Goal: Transaction & Acquisition: Book appointment/travel/reservation

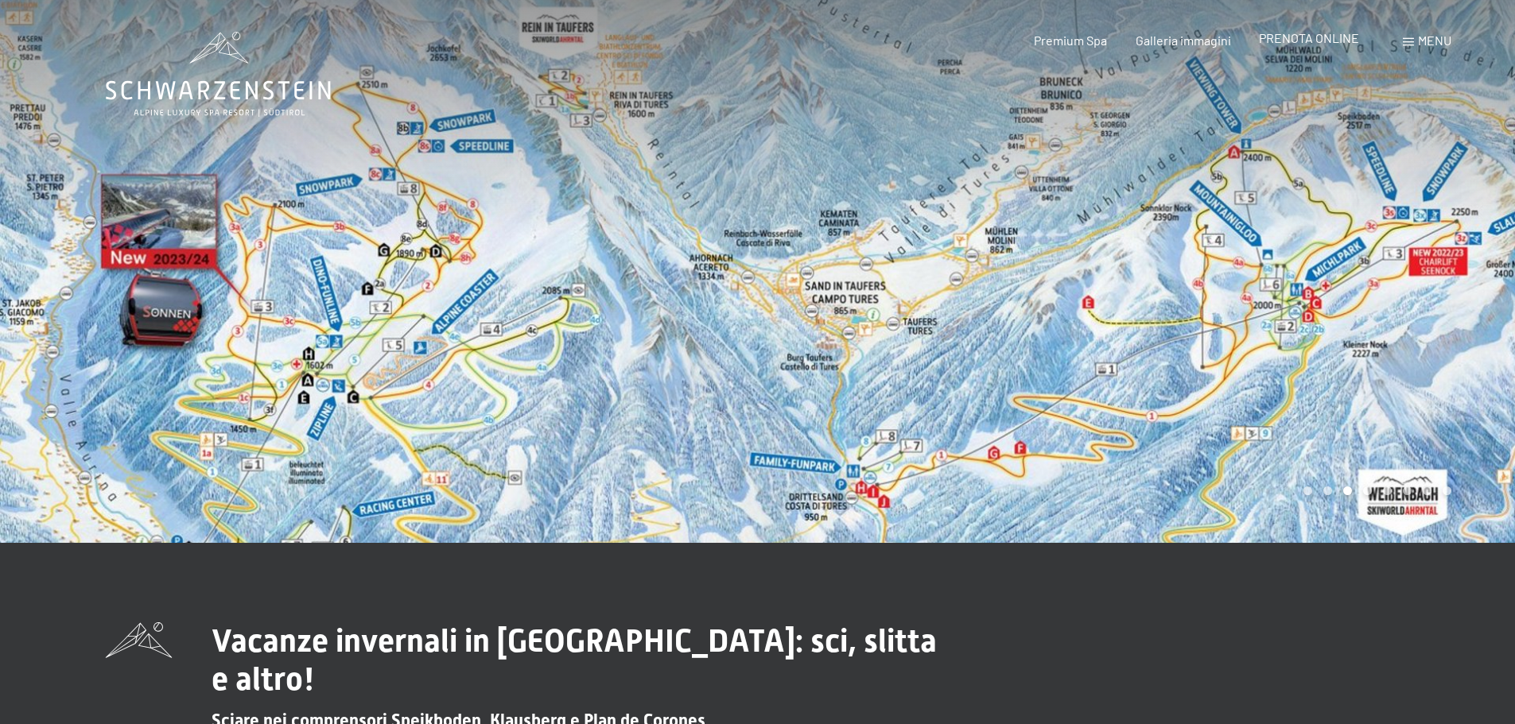
click at [1295, 41] on span "PRENOTA ONLINE" at bounding box center [1309, 37] width 100 height 15
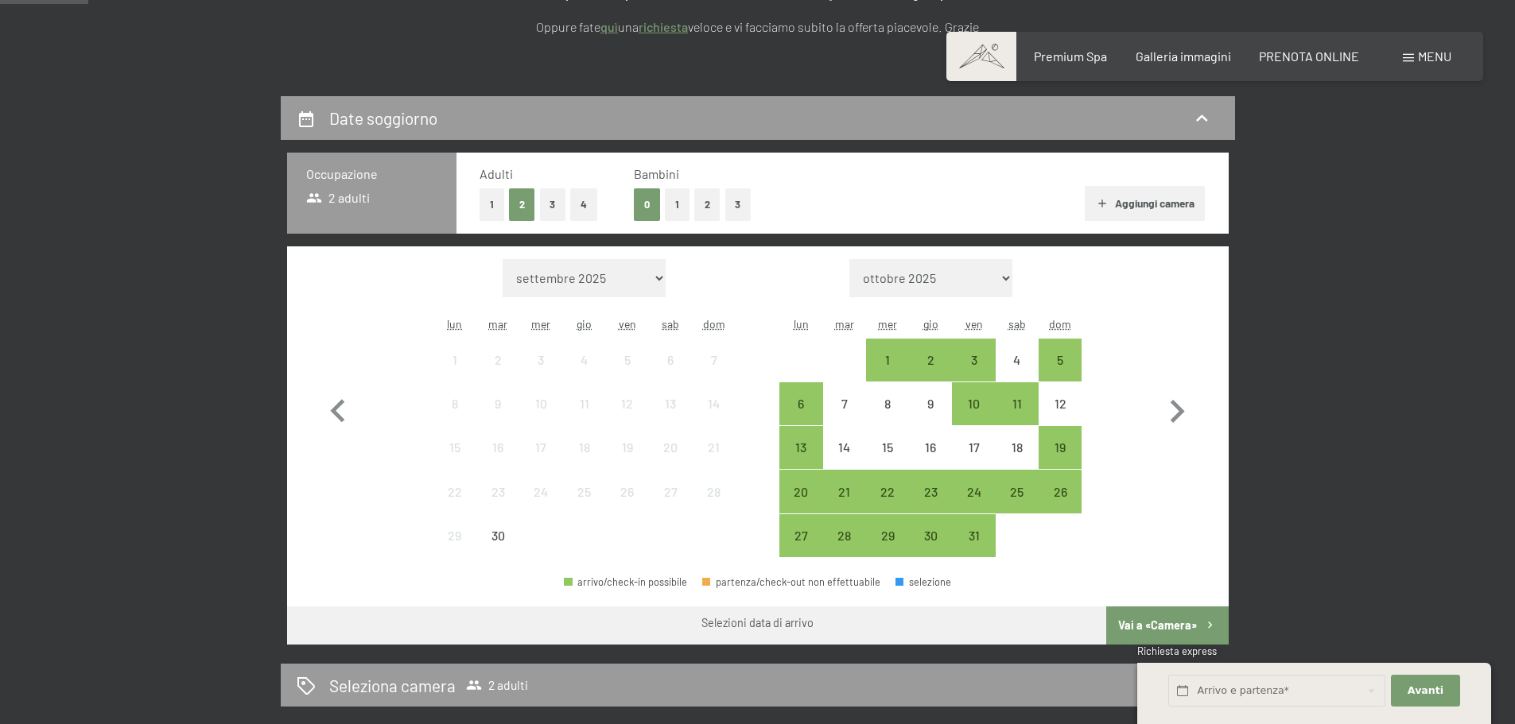
scroll to position [338, 0]
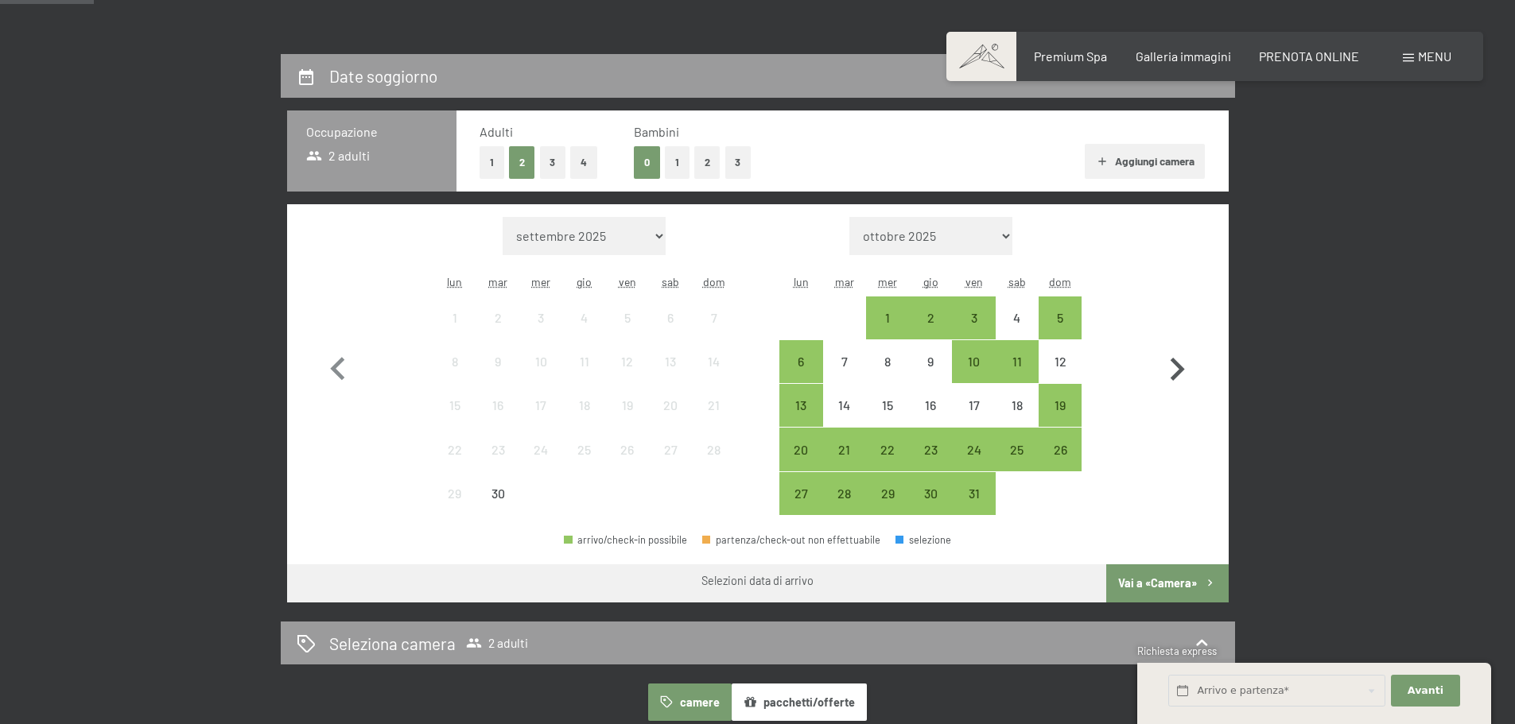
click at [1177, 371] on icon "button" at bounding box center [1177, 370] width 46 height 46
select select "[DATE]"
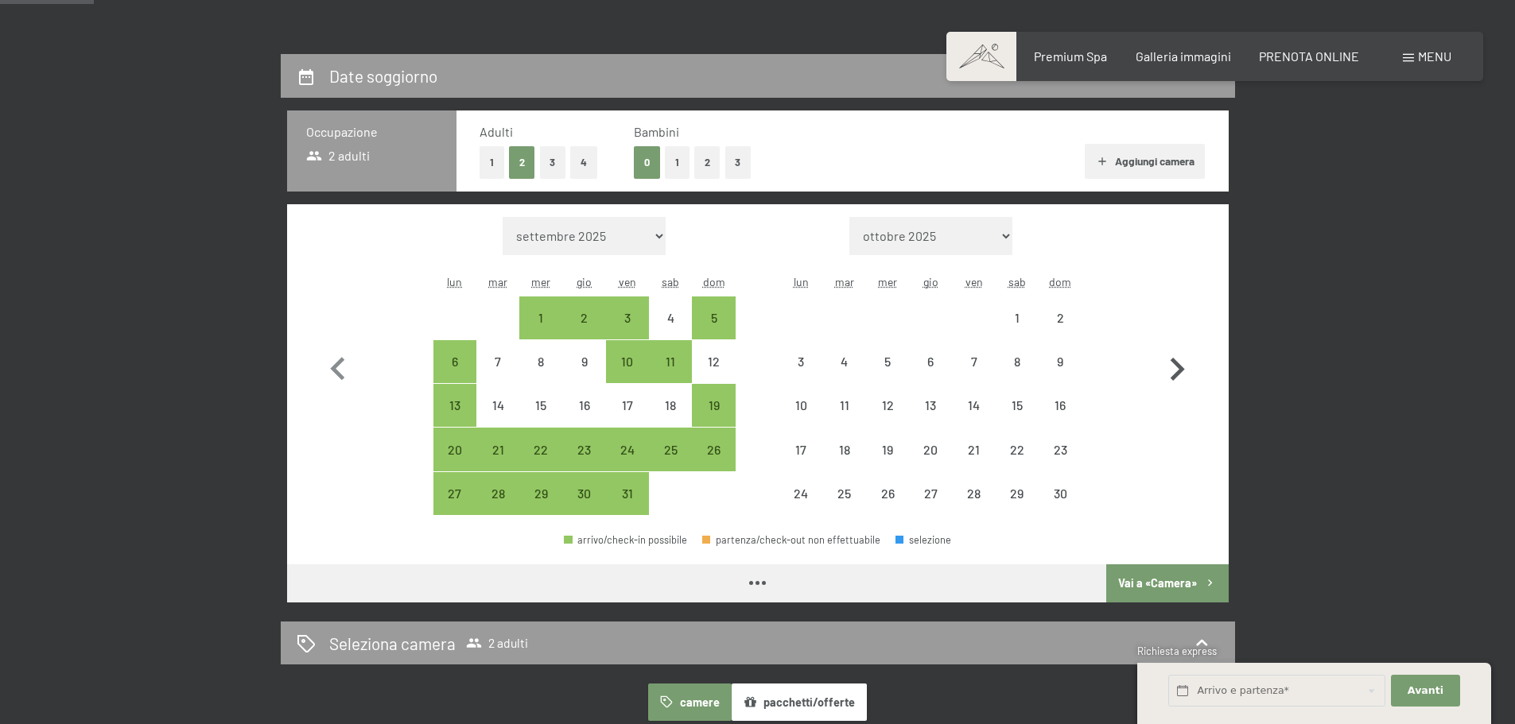
click at [1177, 371] on icon "button" at bounding box center [1177, 370] width 46 height 46
select select "2025-11-01"
select select "2025-12-01"
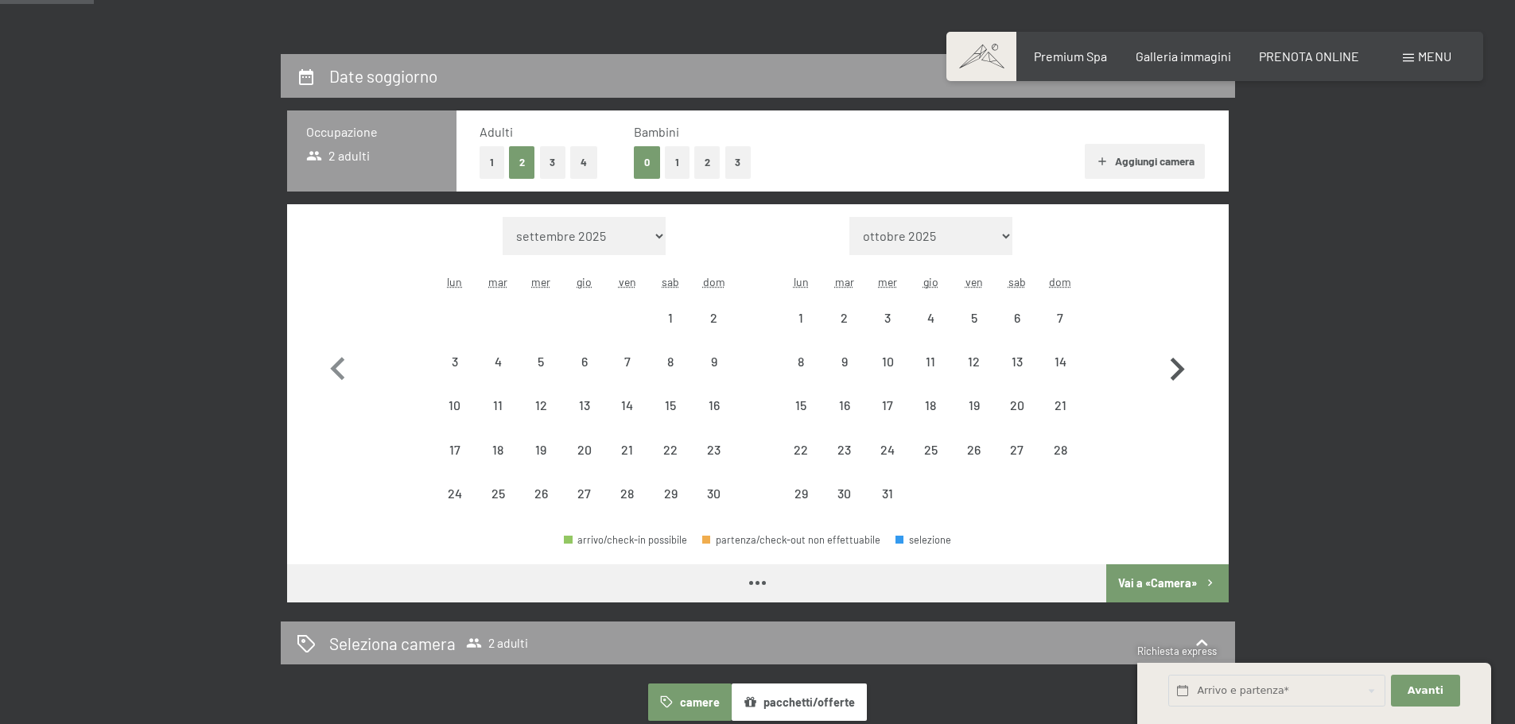
select select "[DATE]"
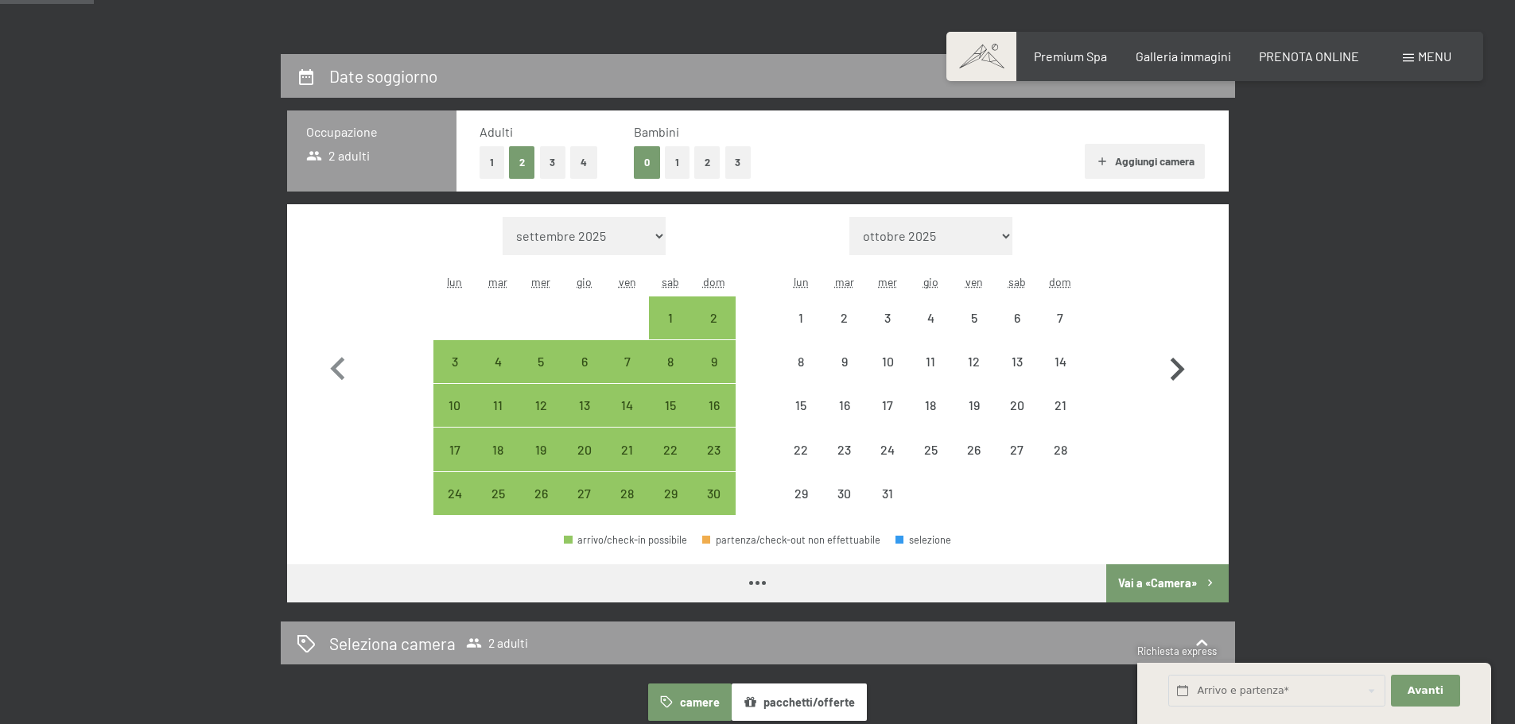
select select "[DATE]"
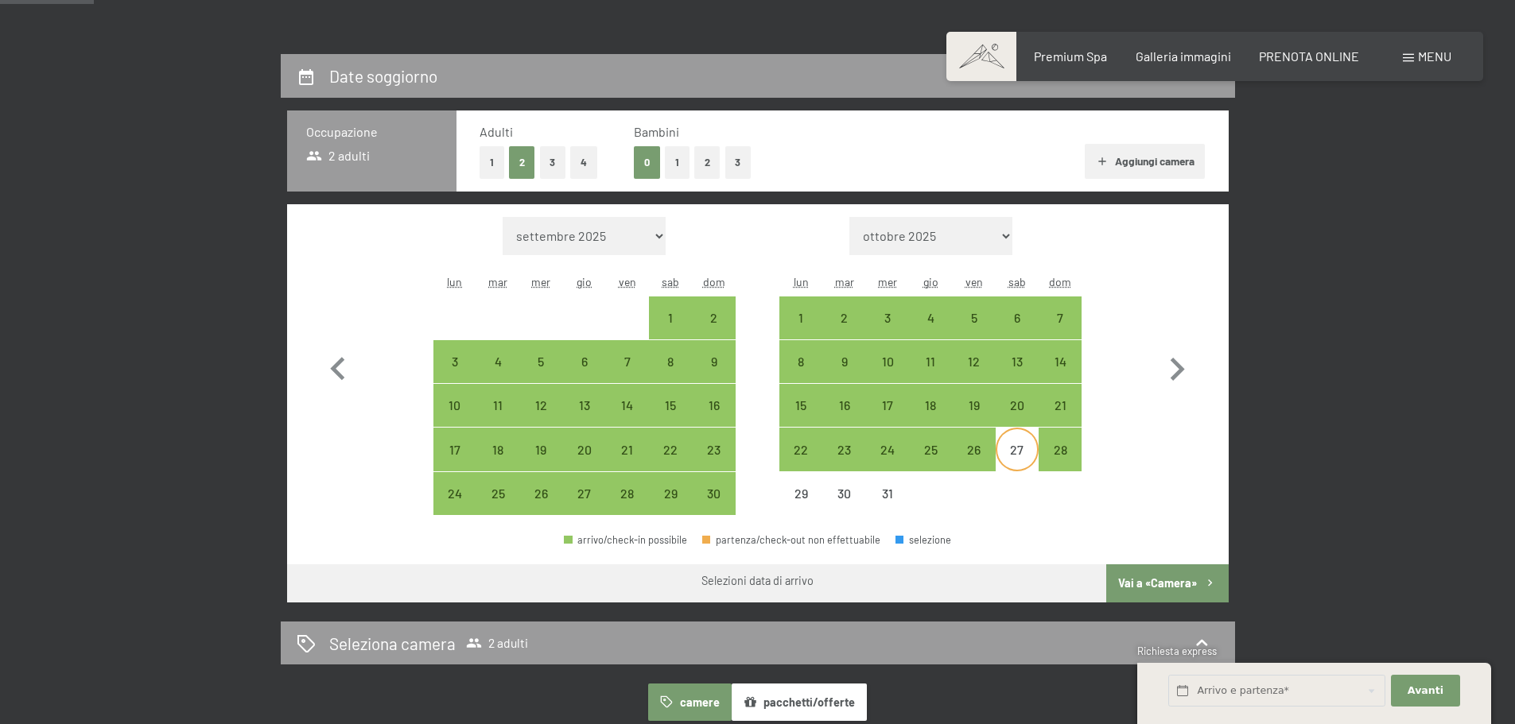
click at [1032, 444] on div "27" at bounding box center [1017, 464] width 40 height 40
select select "[DATE]"
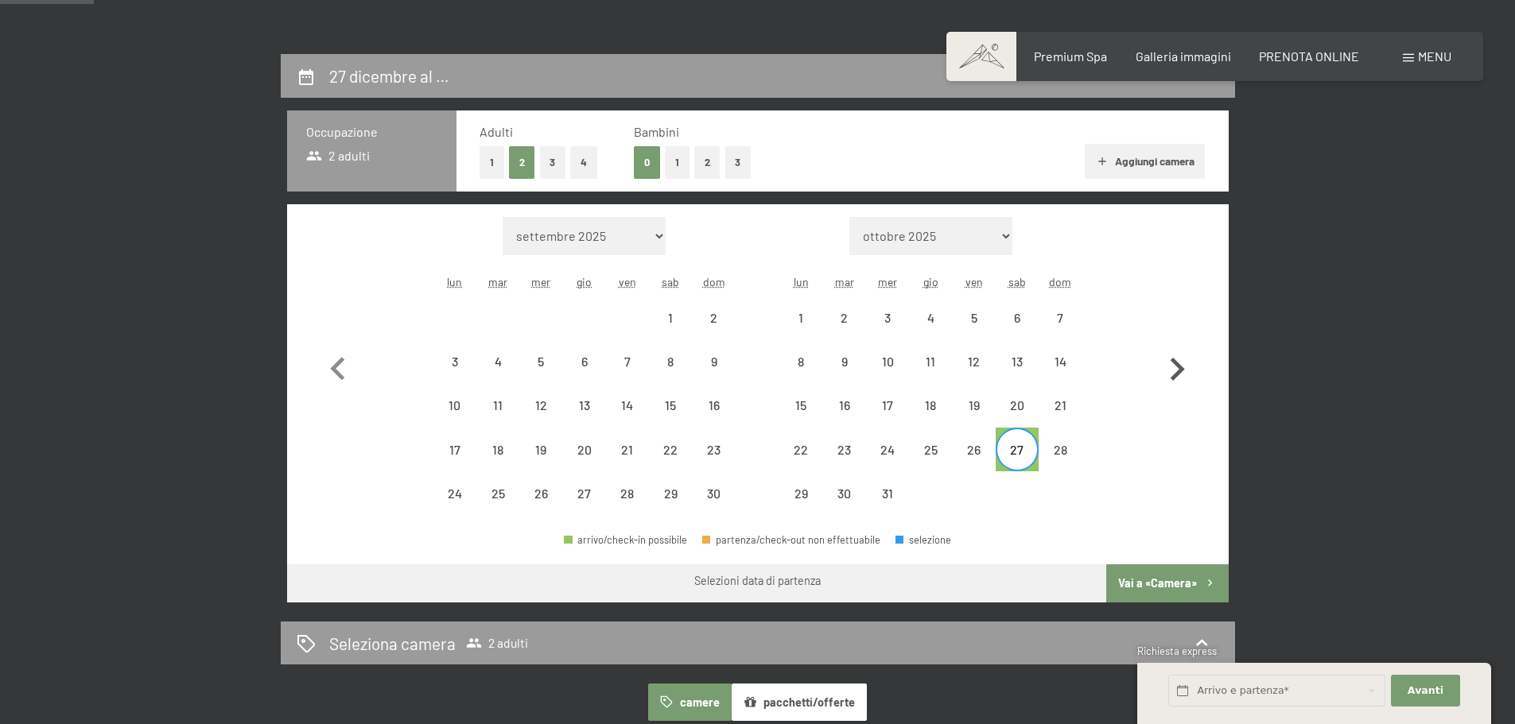
click at [1179, 363] on icon "button" at bounding box center [1177, 370] width 46 height 46
select select "[DATE]"
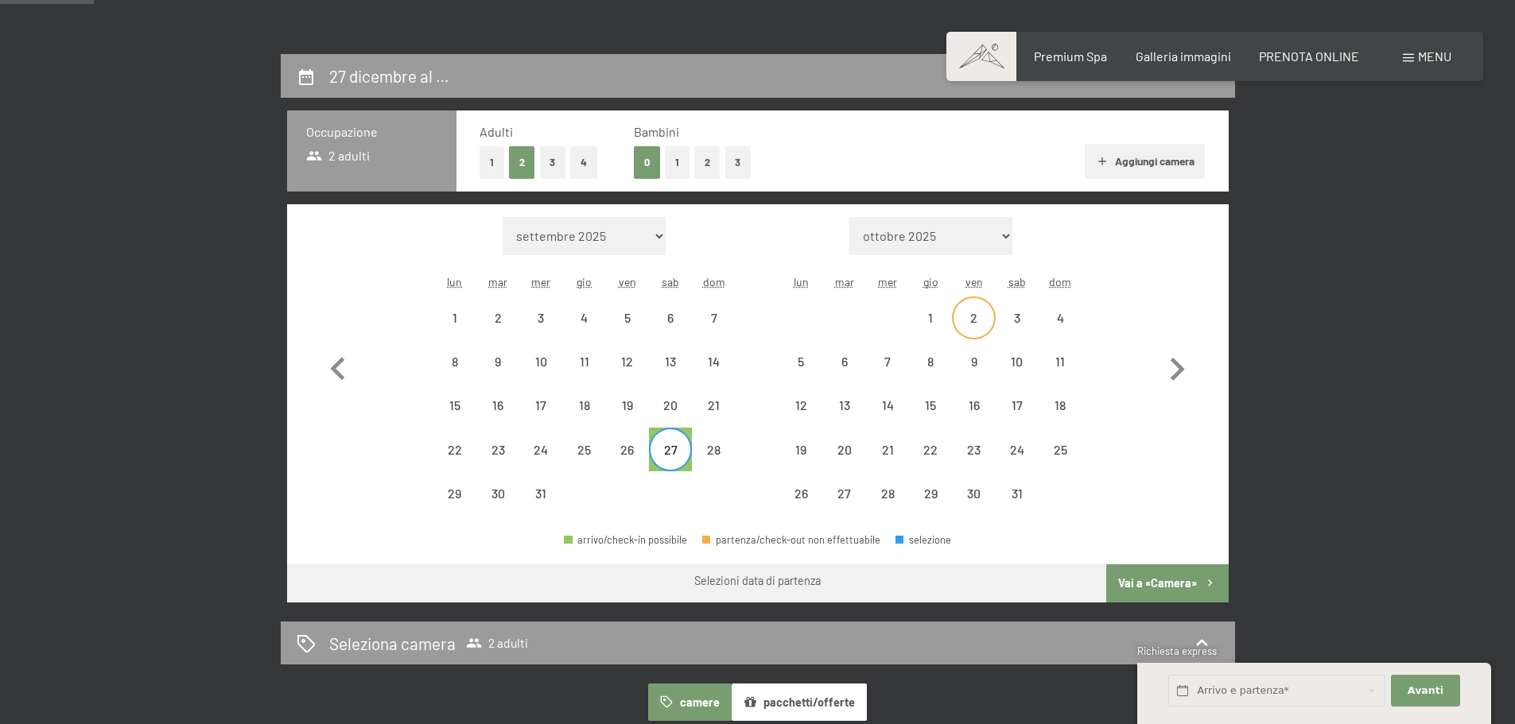
click at [983, 312] on div "2" at bounding box center [973, 332] width 40 height 40
select select "[DATE]"
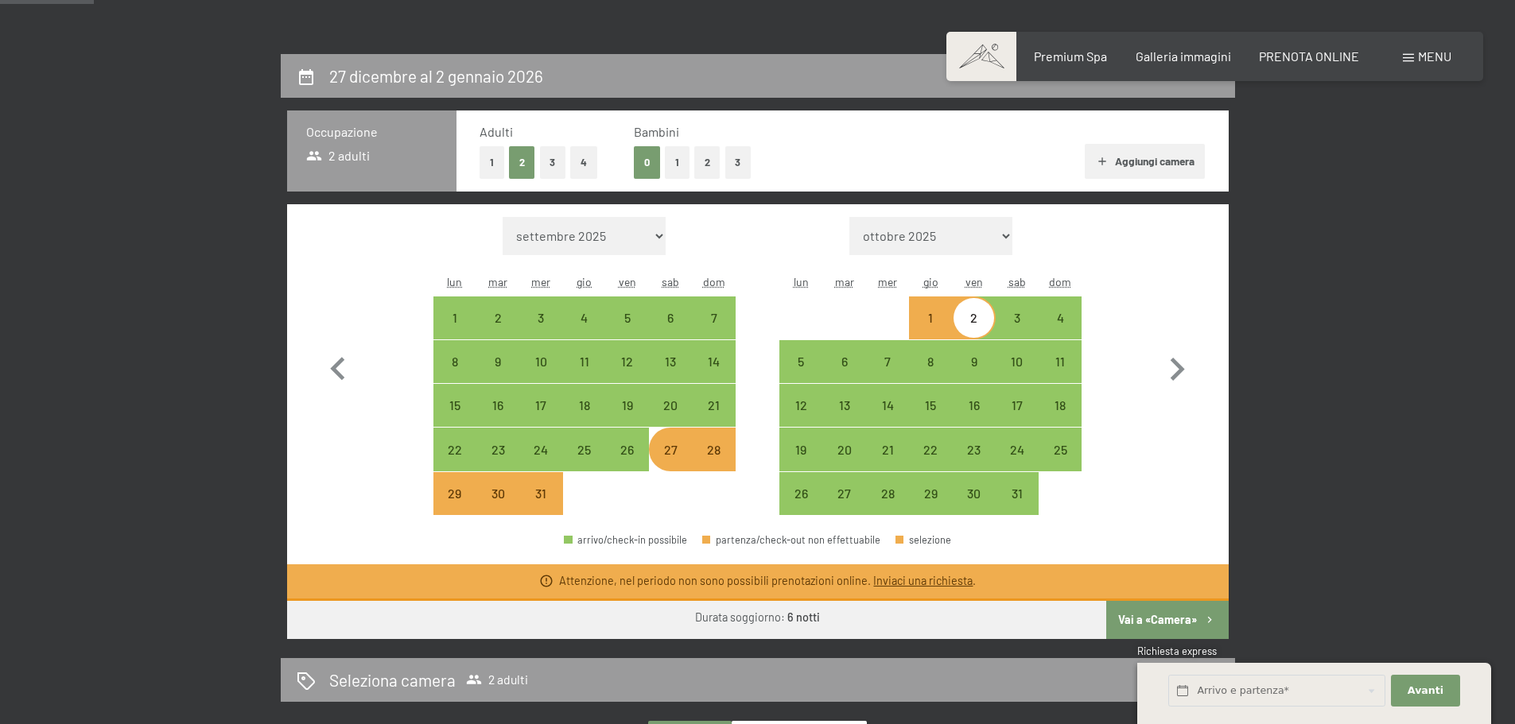
click at [1153, 628] on button "Vai a «Camera»" at bounding box center [1167, 620] width 122 height 38
select select "[DATE]"
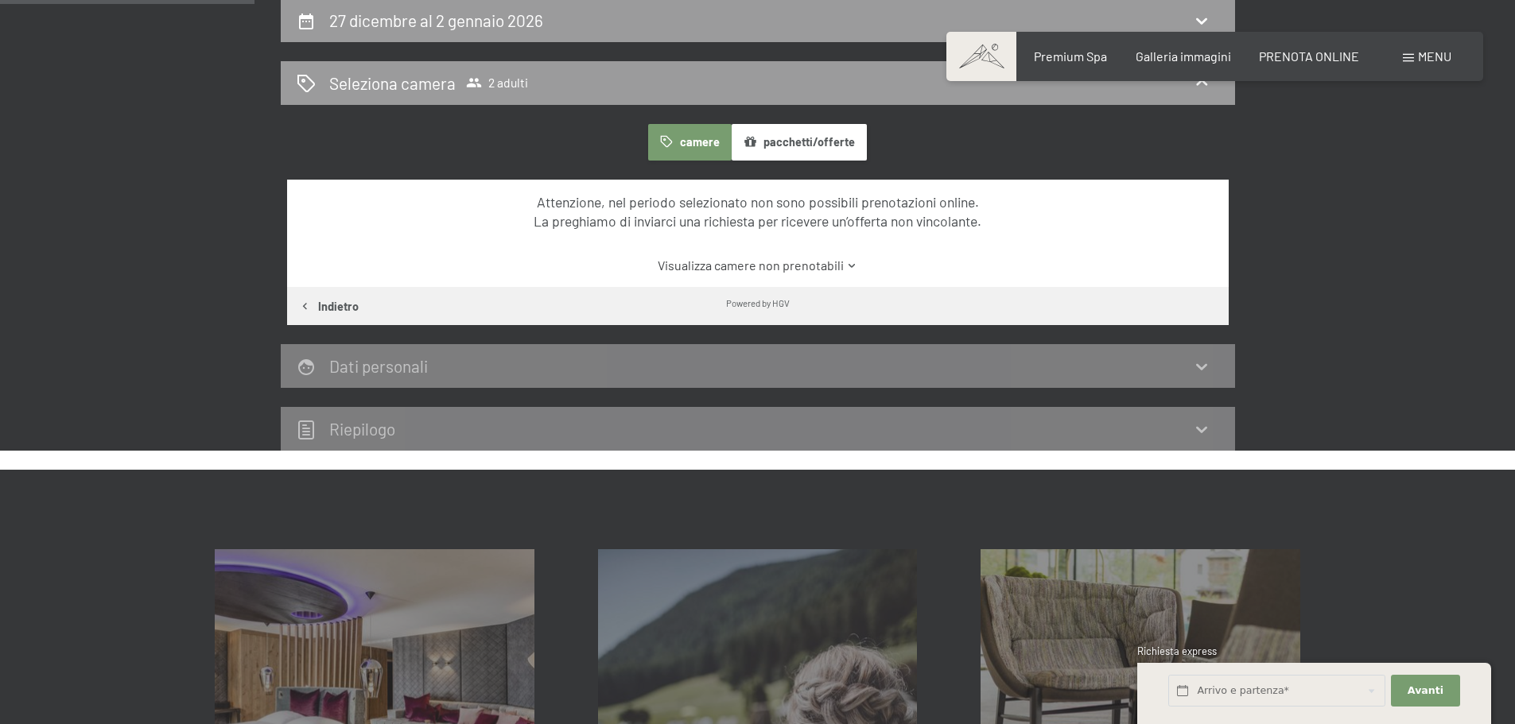
scroll to position [70, 0]
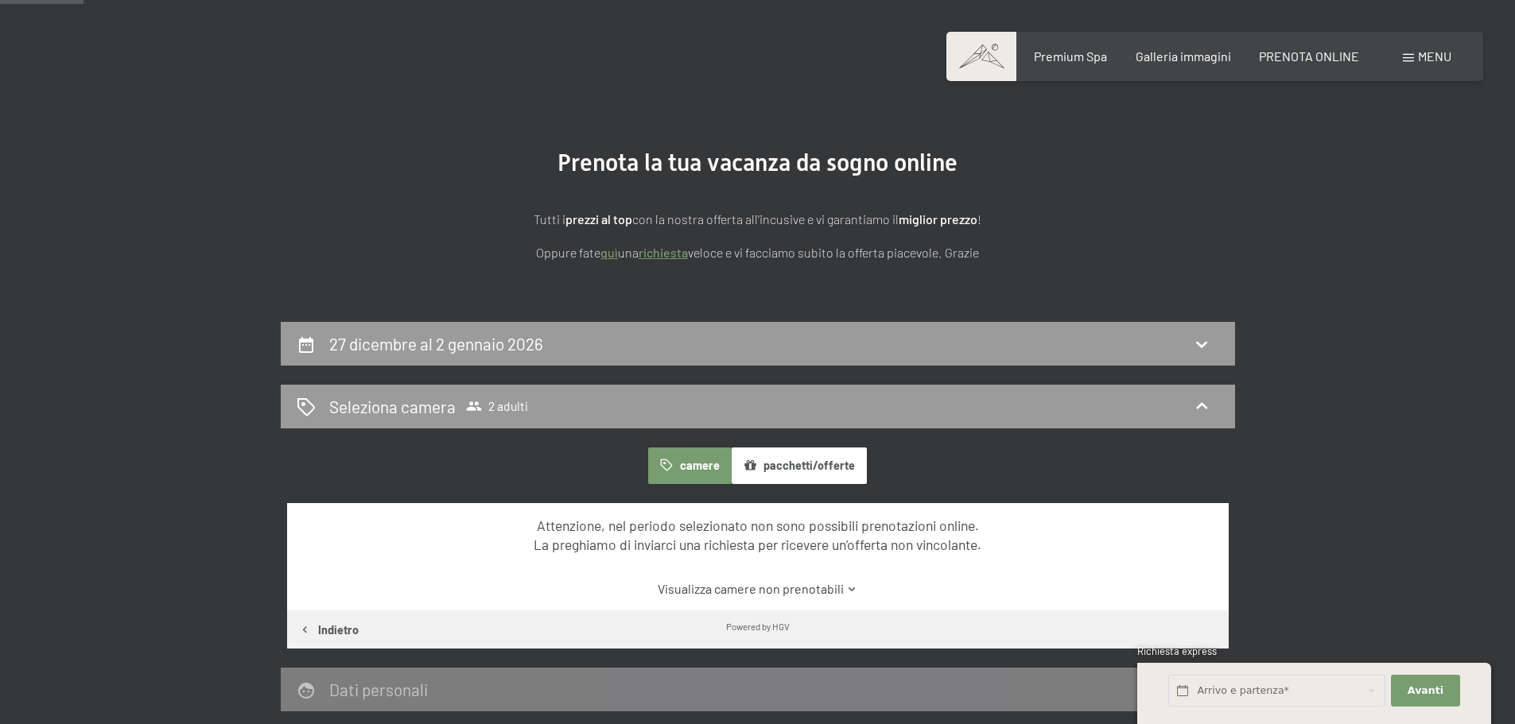
click at [771, 464] on button "pacchetti/offerte" at bounding box center [798, 466] width 135 height 37
click at [1203, 400] on icon at bounding box center [1201, 406] width 19 height 19
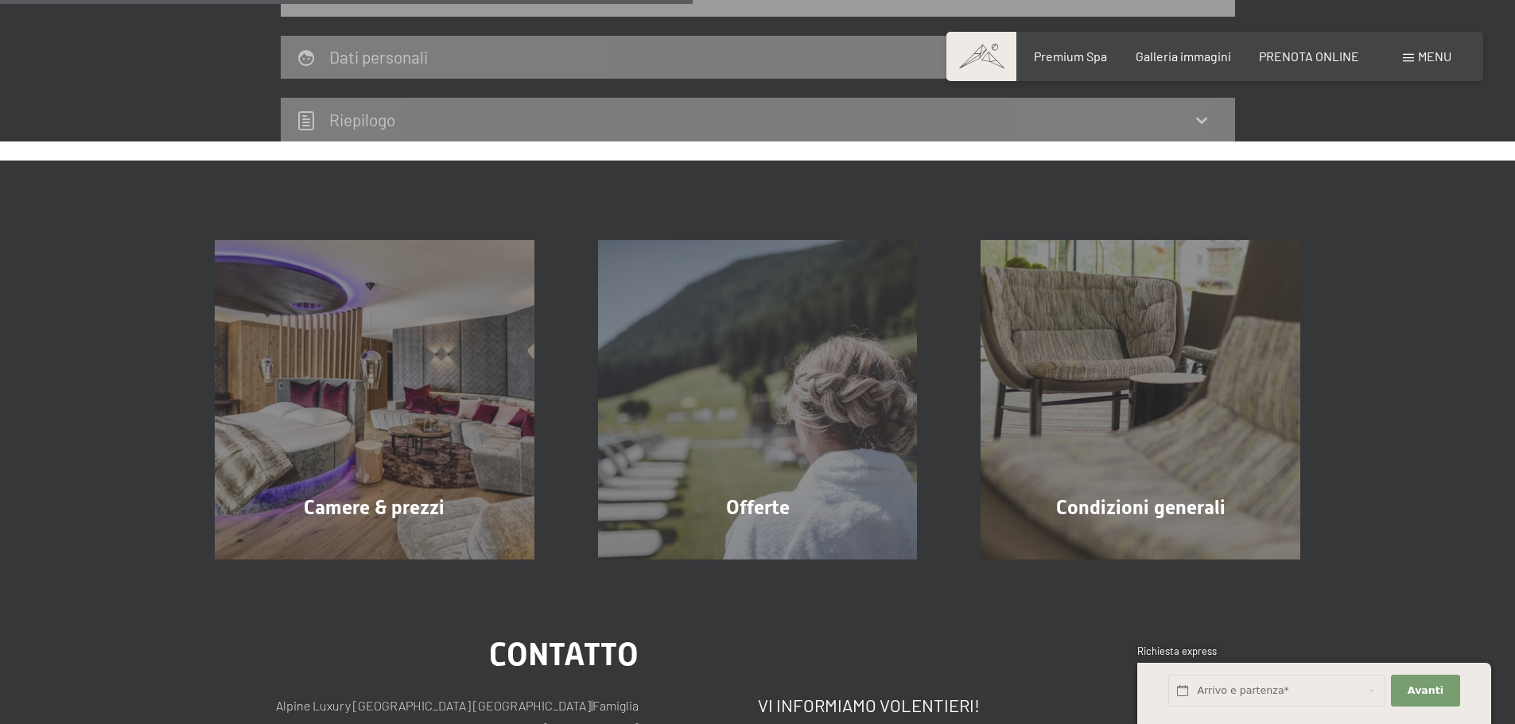
scroll to position [522, 0]
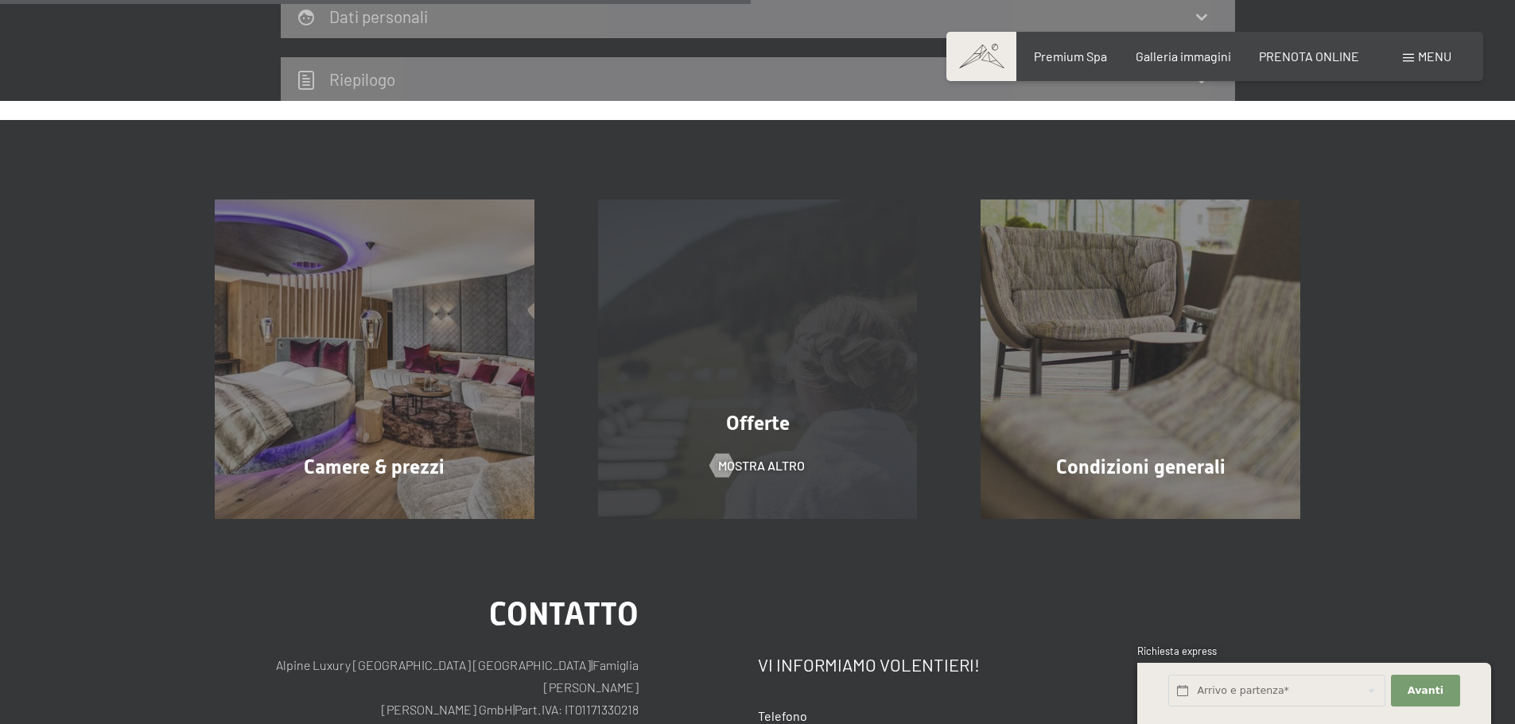
click at [752, 405] on div "Offerte mostra altro" at bounding box center [757, 360] width 383 height 320
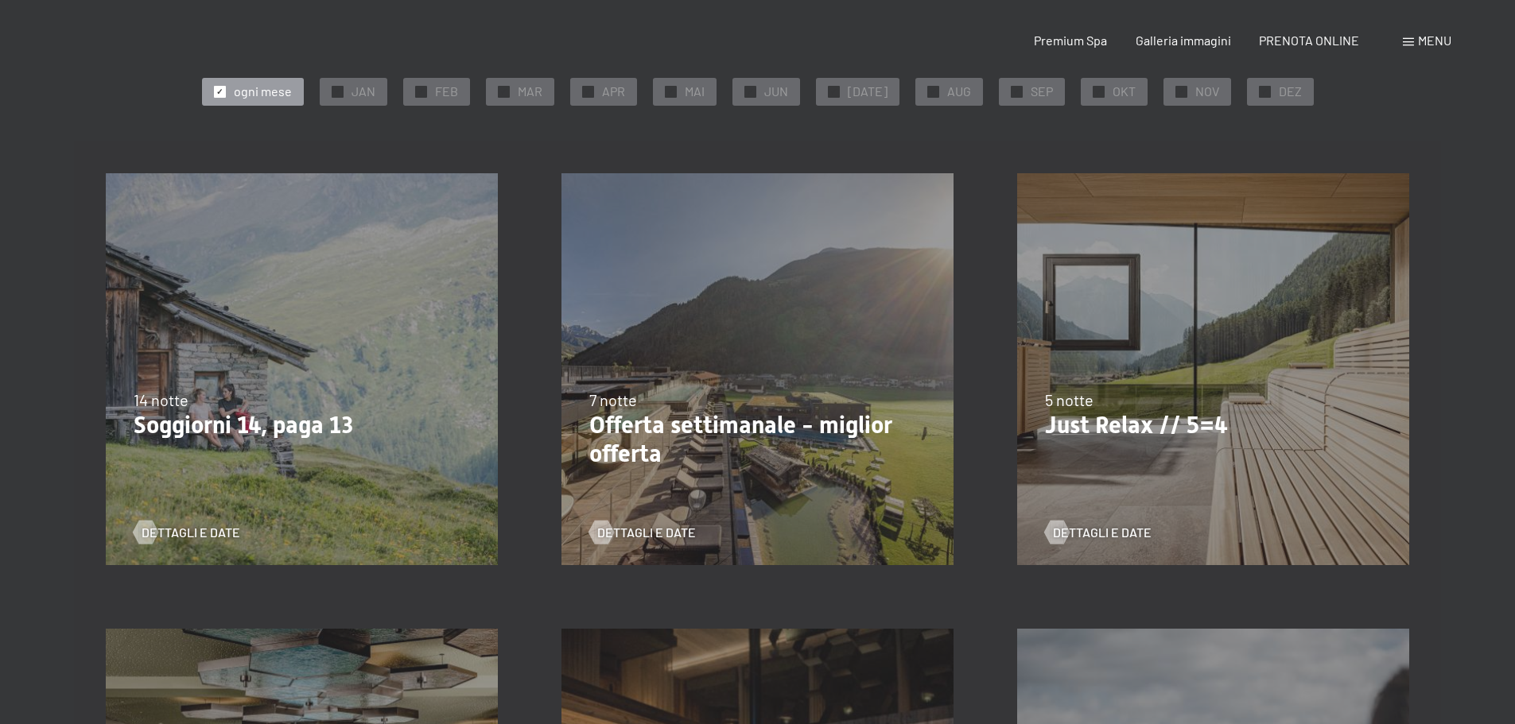
scroll to position [465, 0]
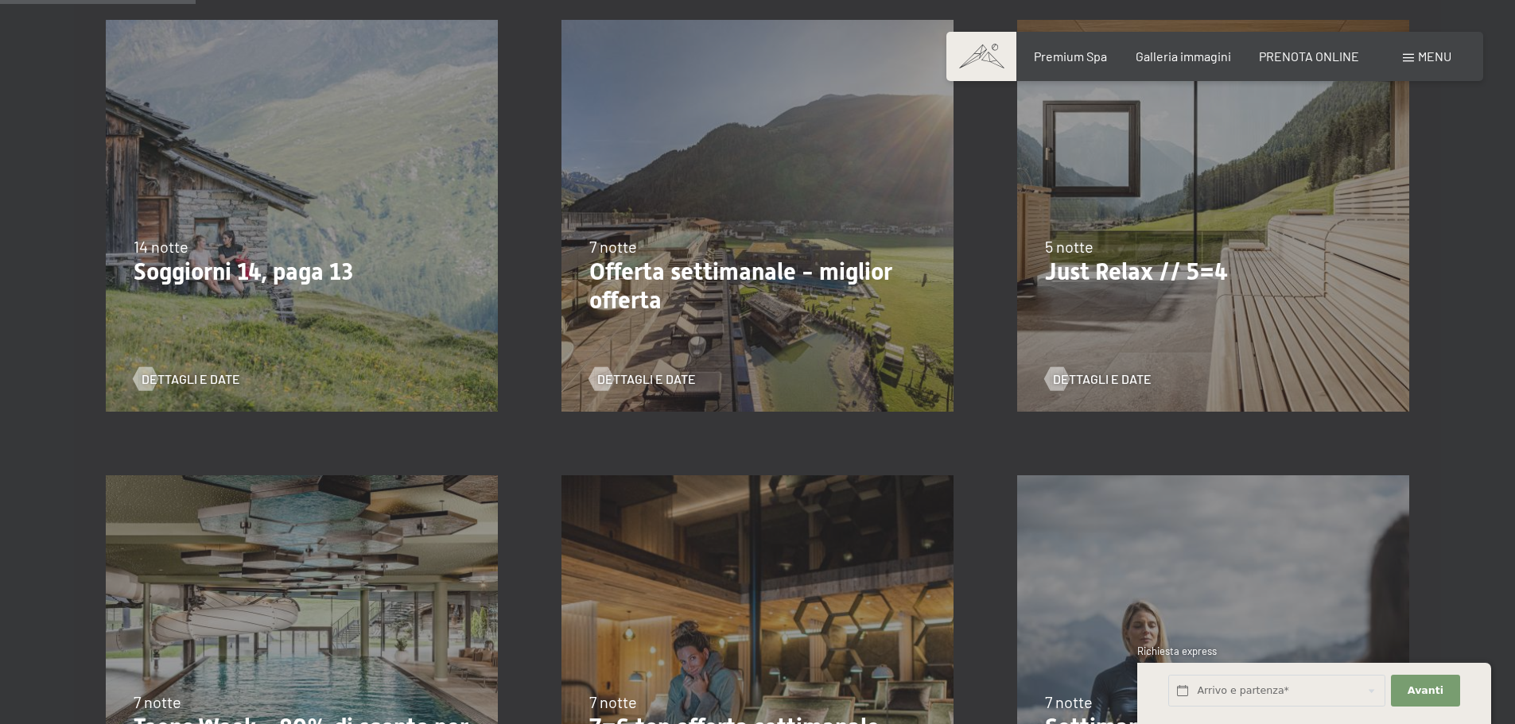
click at [832, 224] on div "21/9/2025-12/4/2026 14/5/2026-21/6/2026 27/6/2026-1/3/2027 7 notte Offerta sett…" at bounding box center [758, 216] width 456 height 456
click at [684, 290] on p "Offerta settimanale - miglior offerta" at bounding box center [757, 286] width 336 height 57
click at [639, 382] on span "Dettagli e Date" at bounding box center [662, 379] width 99 height 17
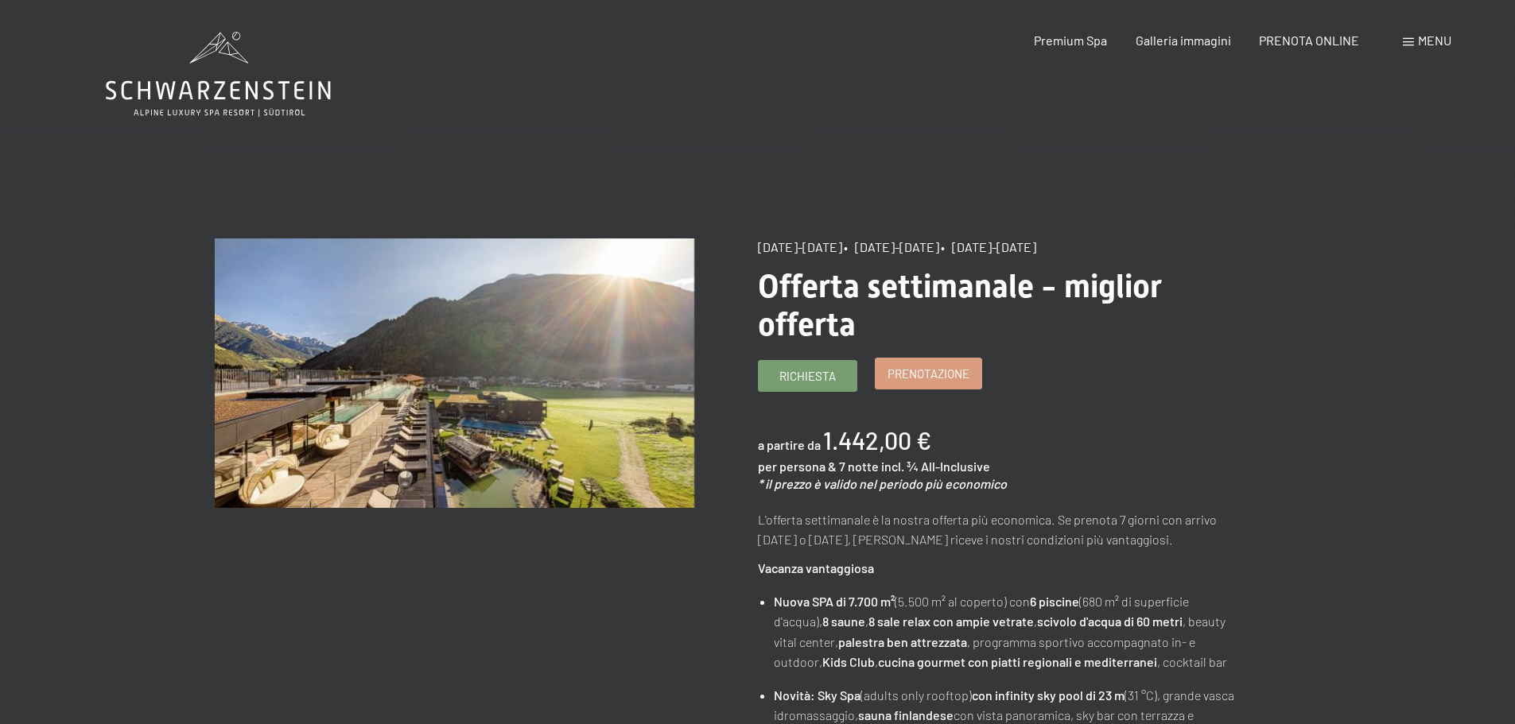
click at [949, 364] on link "Prenotazione" at bounding box center [928, 374] width 106 height 30
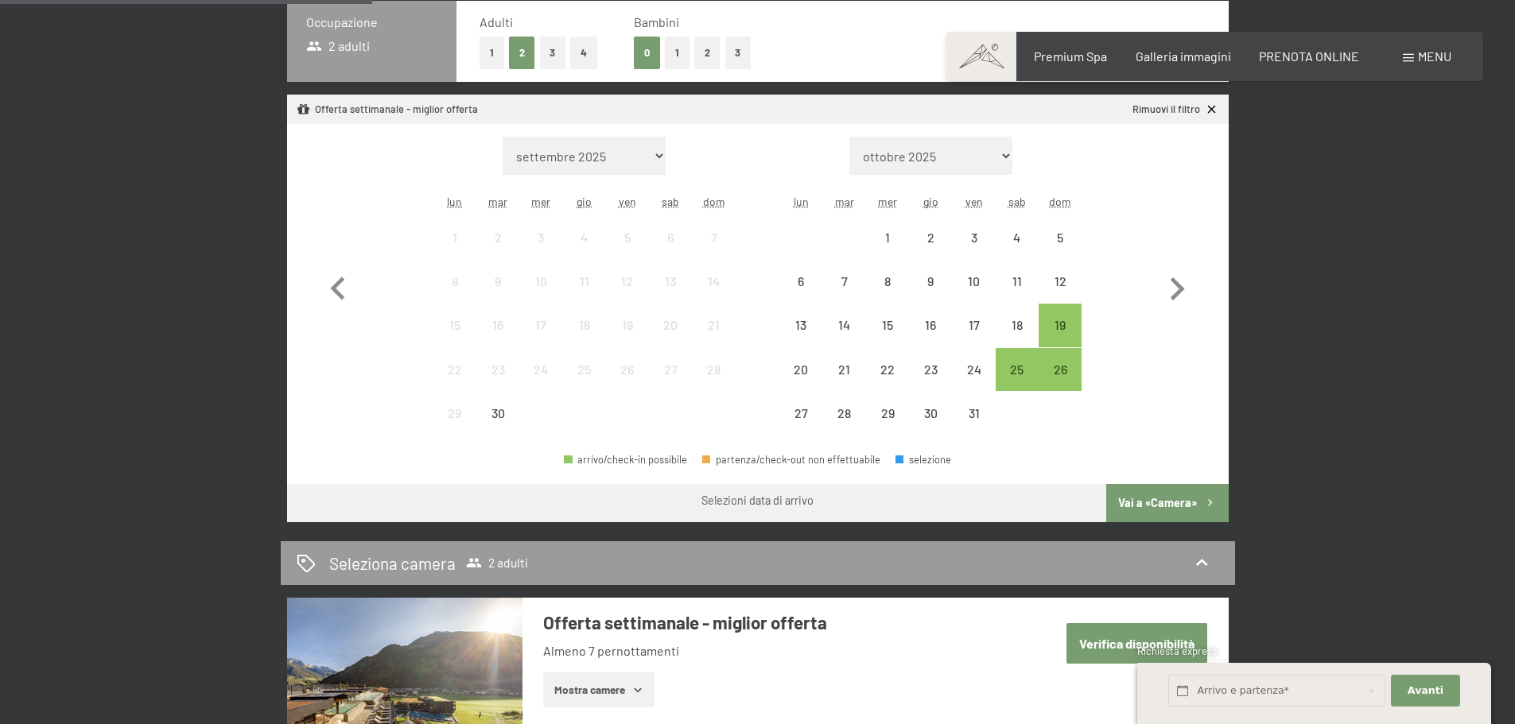
scroll to position [398, 0]
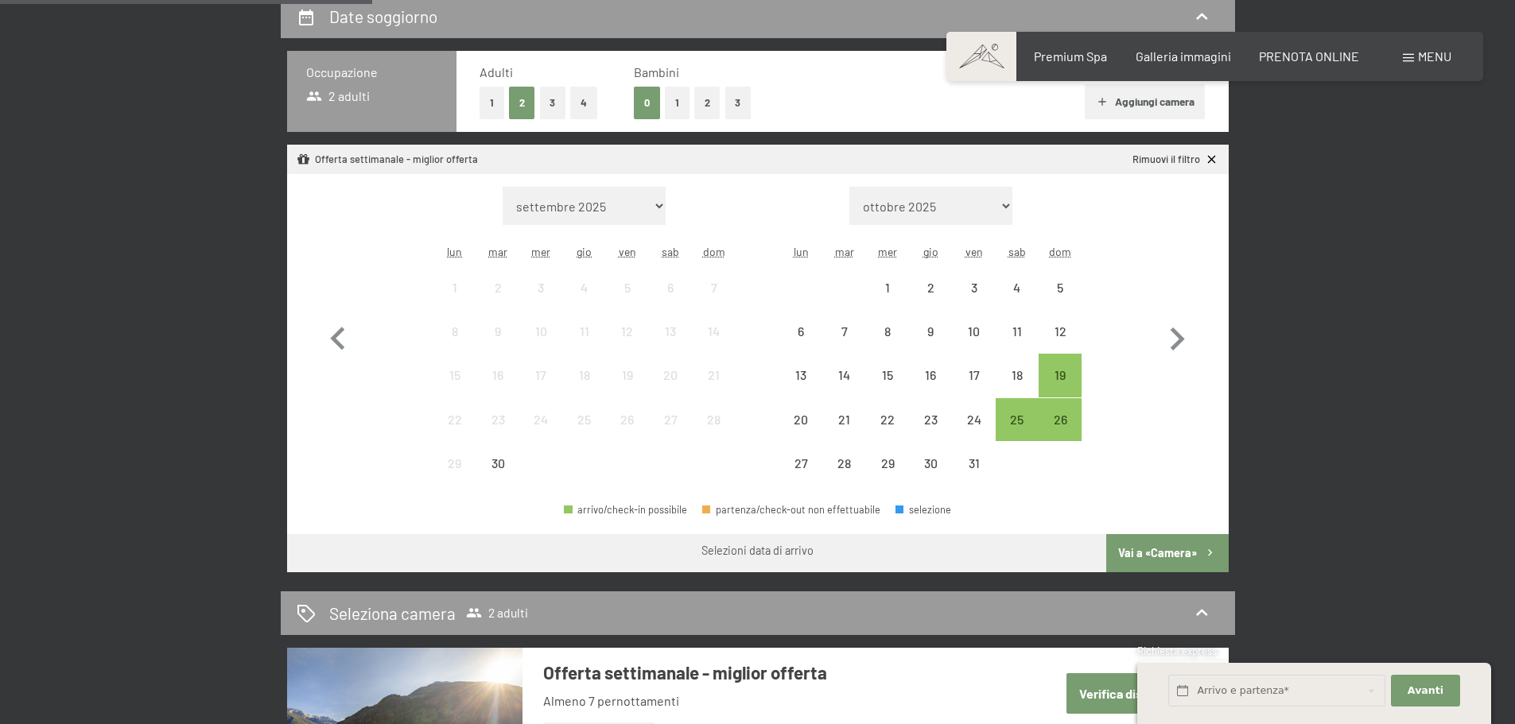
drag, startPoint x: 1526, startPoint y: 135, endPoint x: 1511, endPoint y: 243, distance: 108.4
click at [1174, 340] on icon "button" at bounding box center [1177, 339] width 46 height 46
select select "[DATE]"
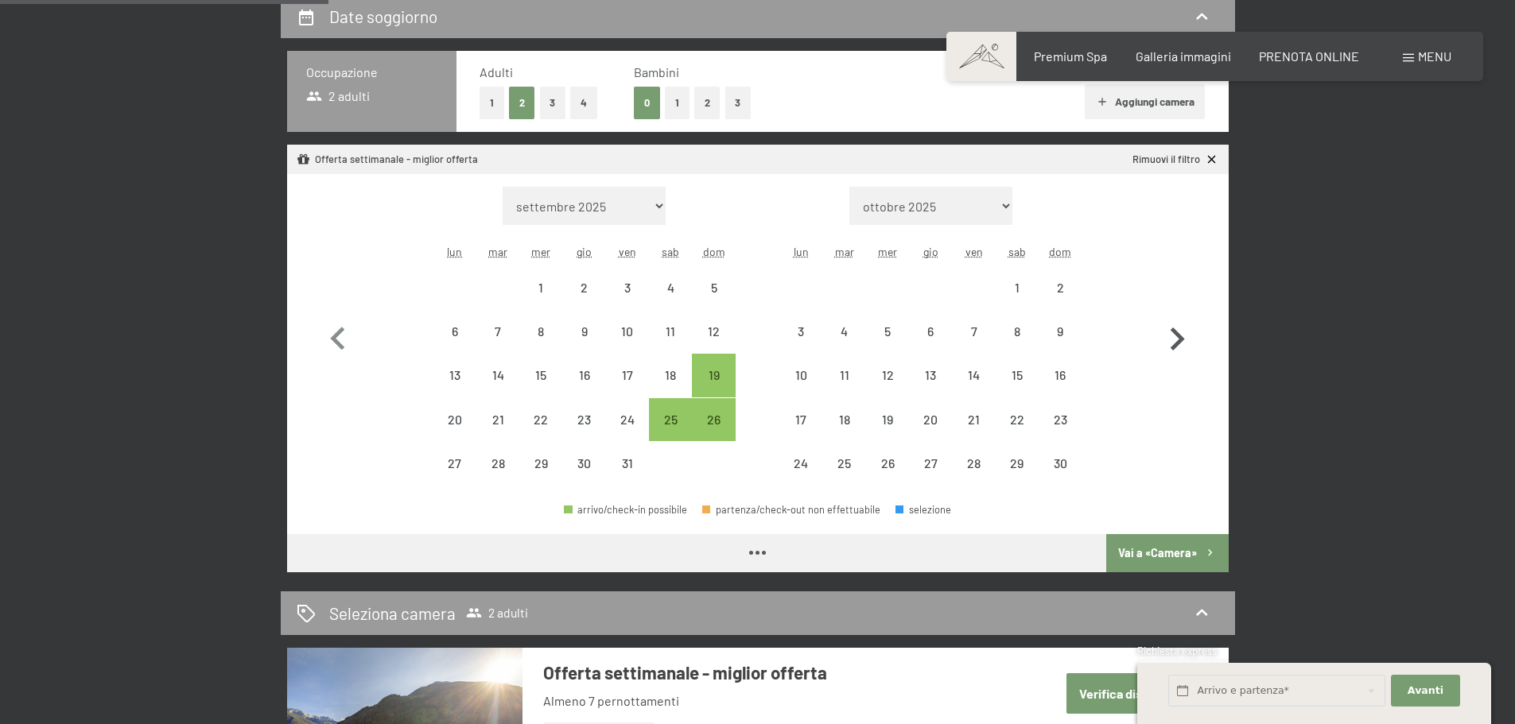
select select "[DATE]"
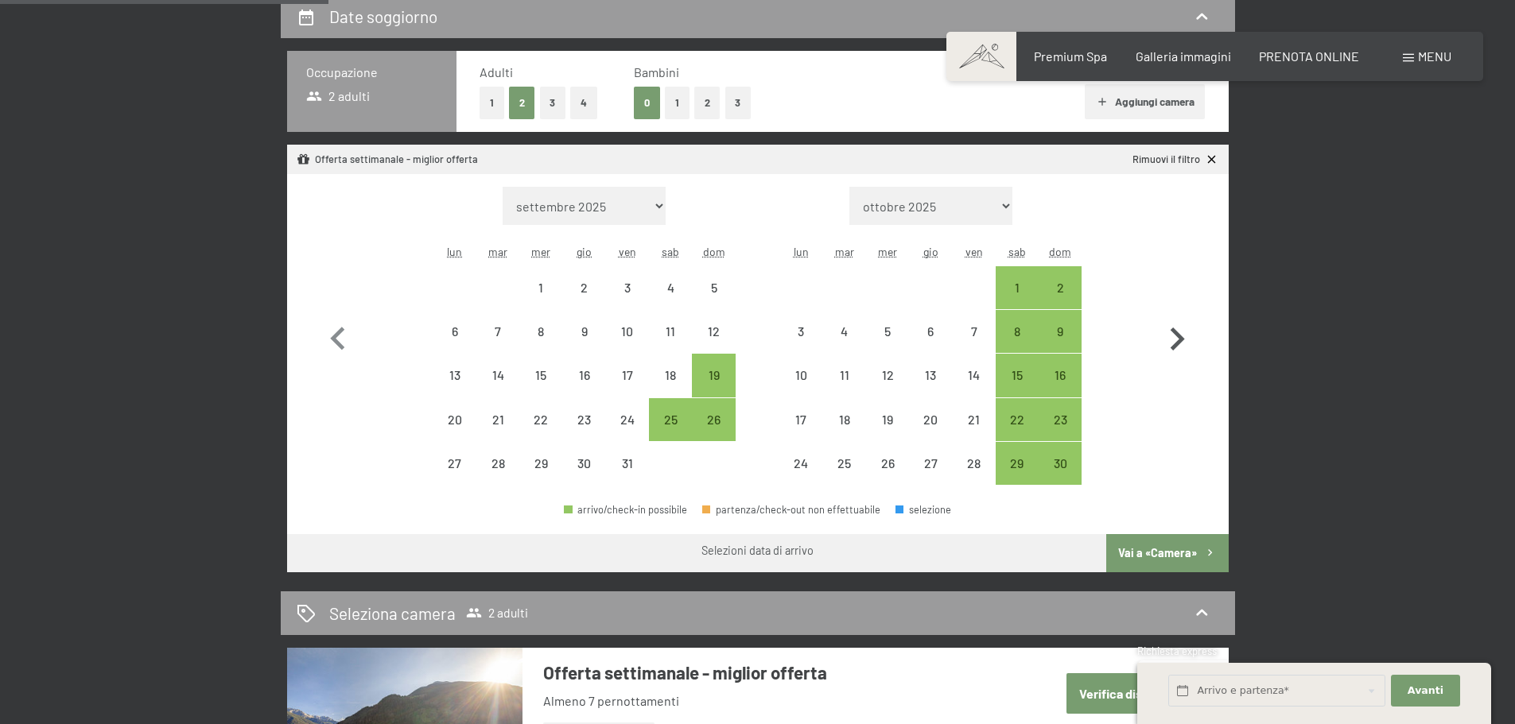
click at [1174, 340] on icon "button" at bounding box center [1177, 339] width 46 height 46
select select "[DATE]"
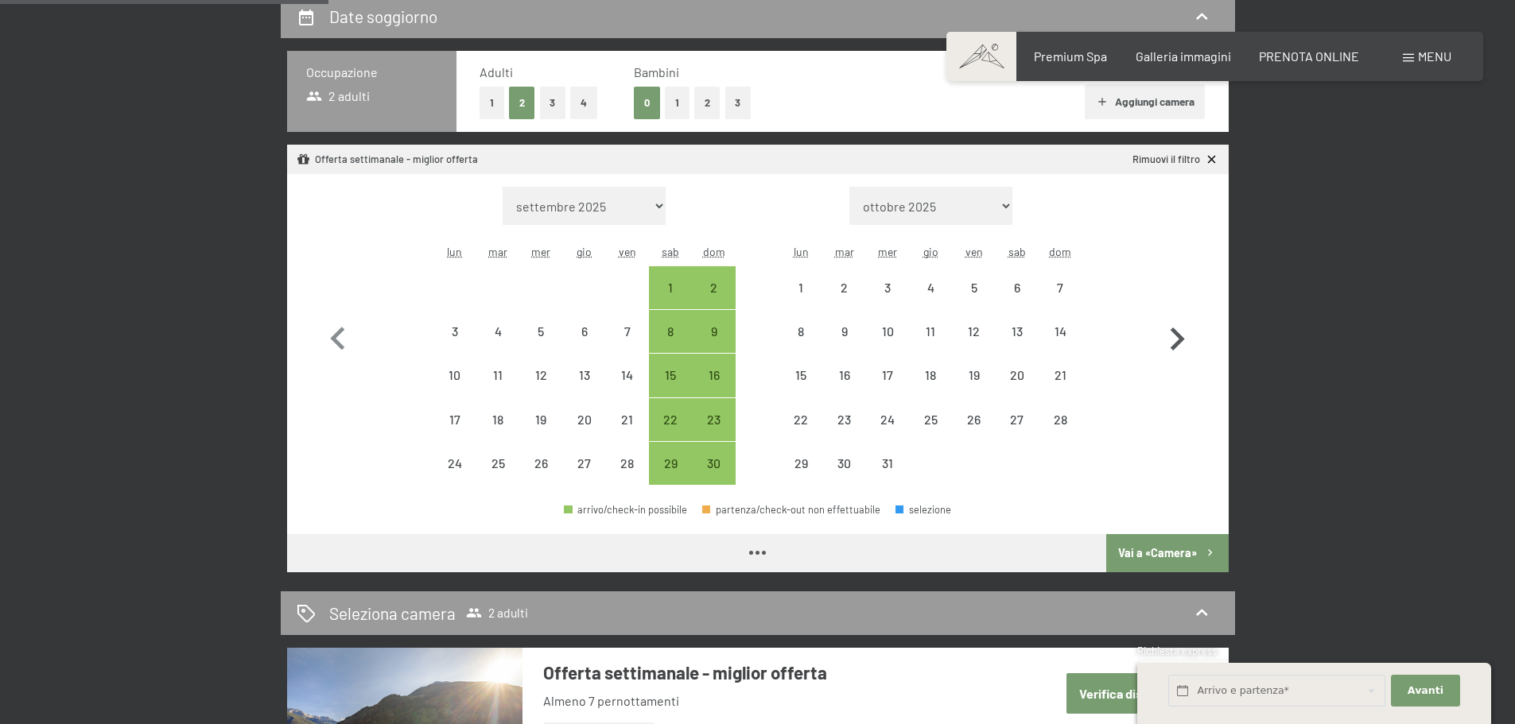
select select "[DATE]"
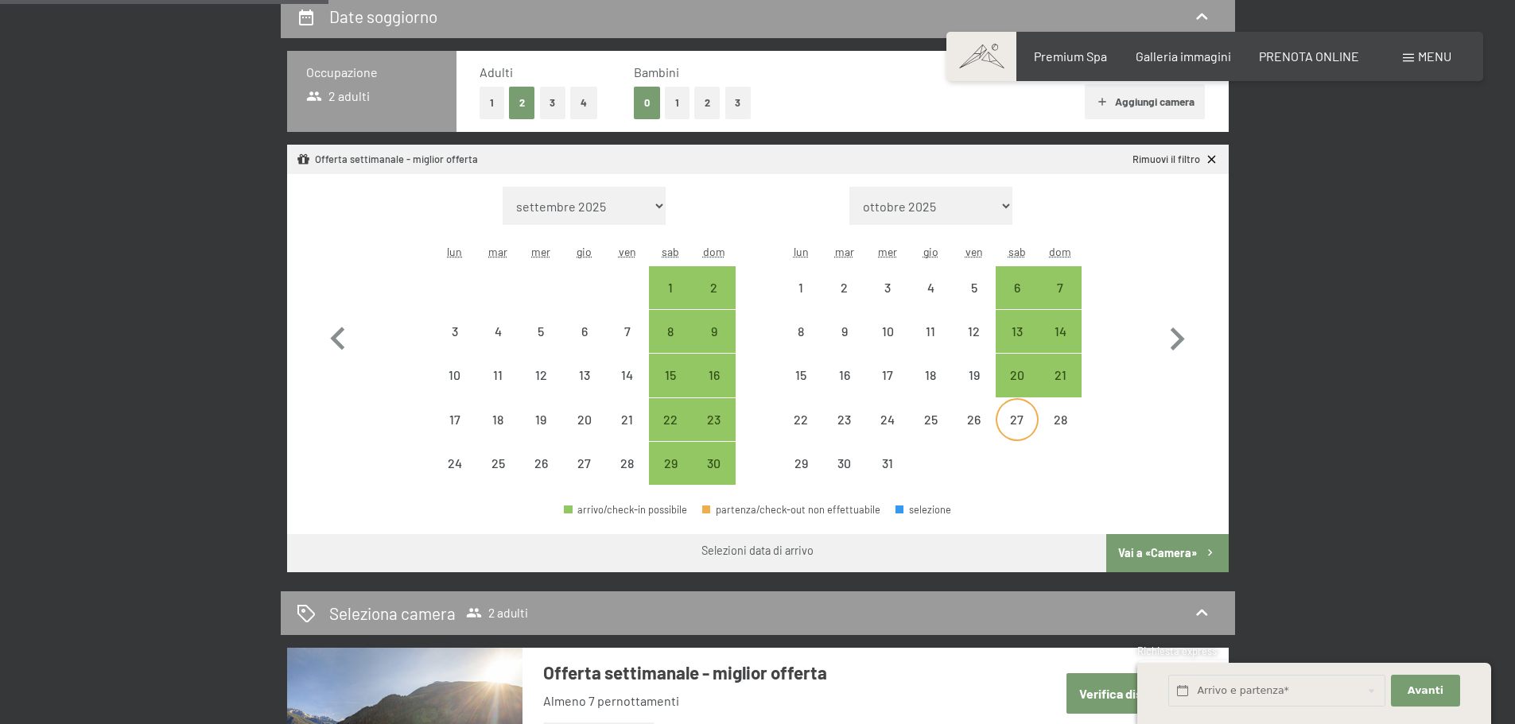
click at [1011, 429] on div "27" at bounding box center [1017, 433] width 40 height 40
select select "[DATE]"
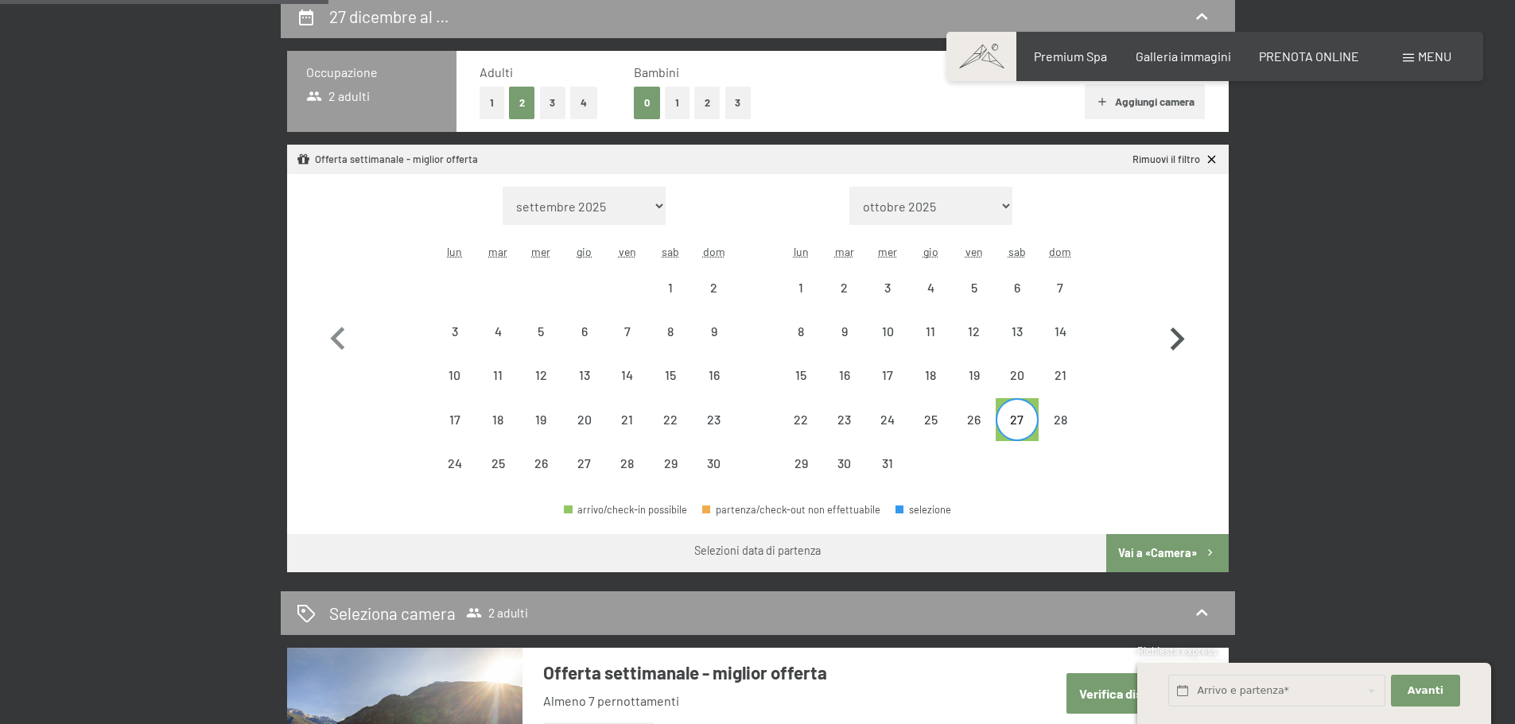
click at [1173, 338] on icon "button" at bounding box center [1177, 339] width 46 height 46
select select "[DATE]"
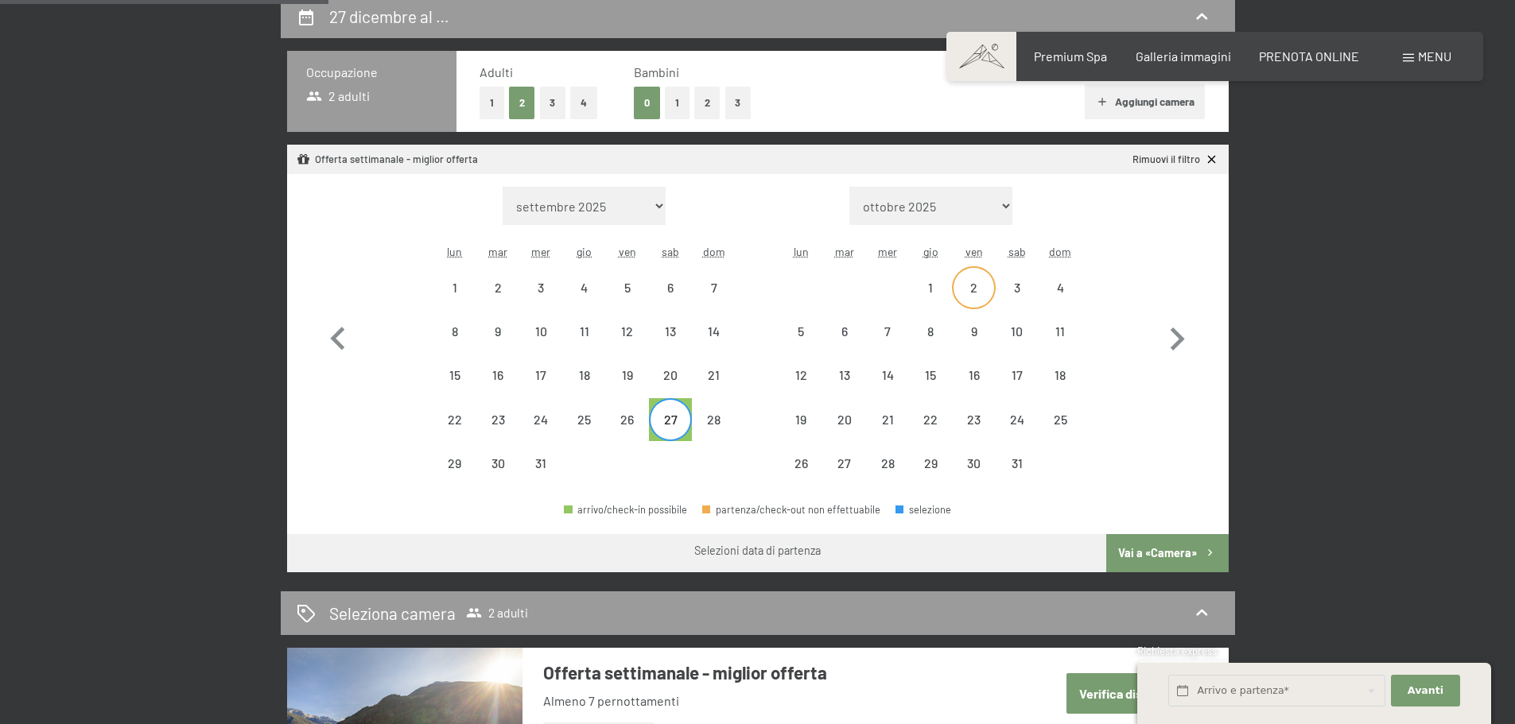
click at [986, 295] on div "2" at bounding box center [973, 301] width 40 height 40
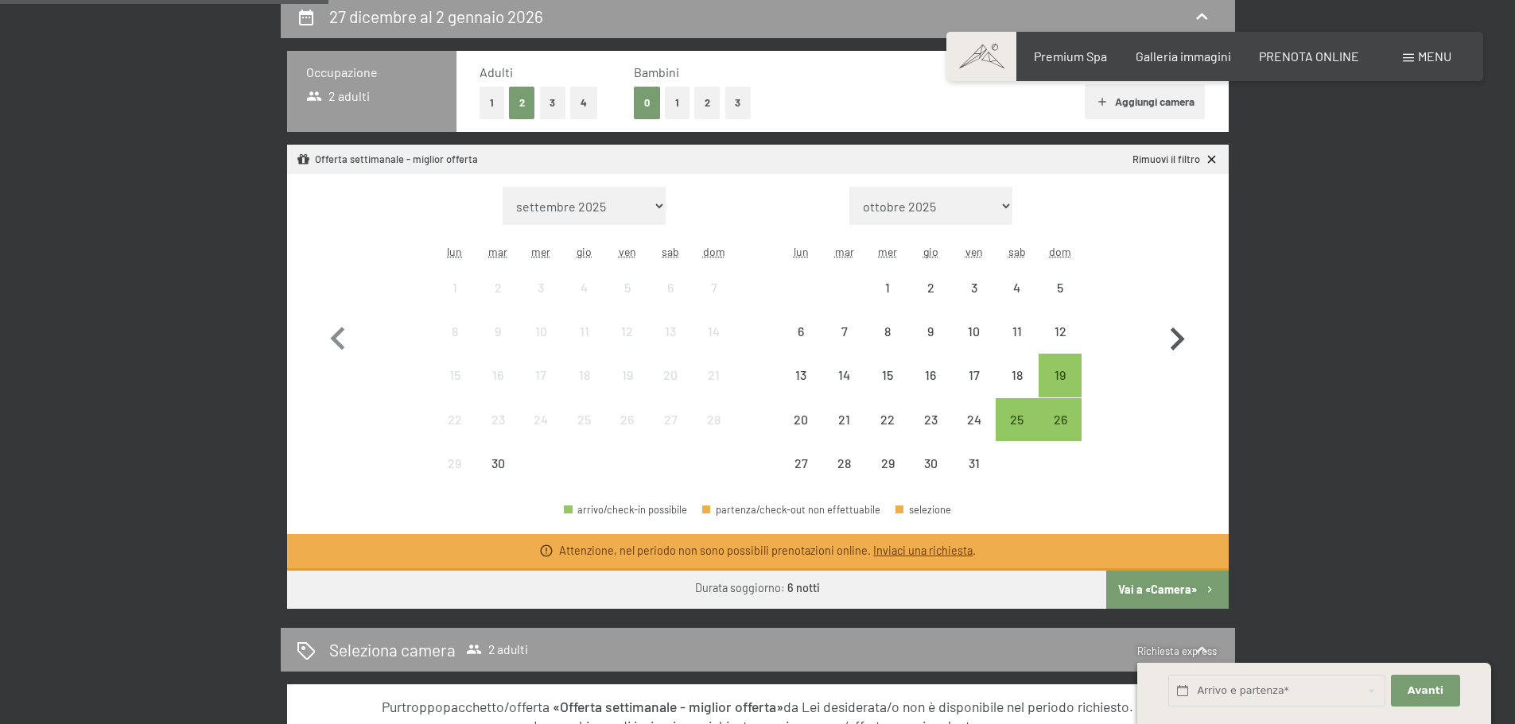
click at [1169, 331] on icon "button" at bounding box center [1177, 339] width 46 height 46
select select "[DATE]"
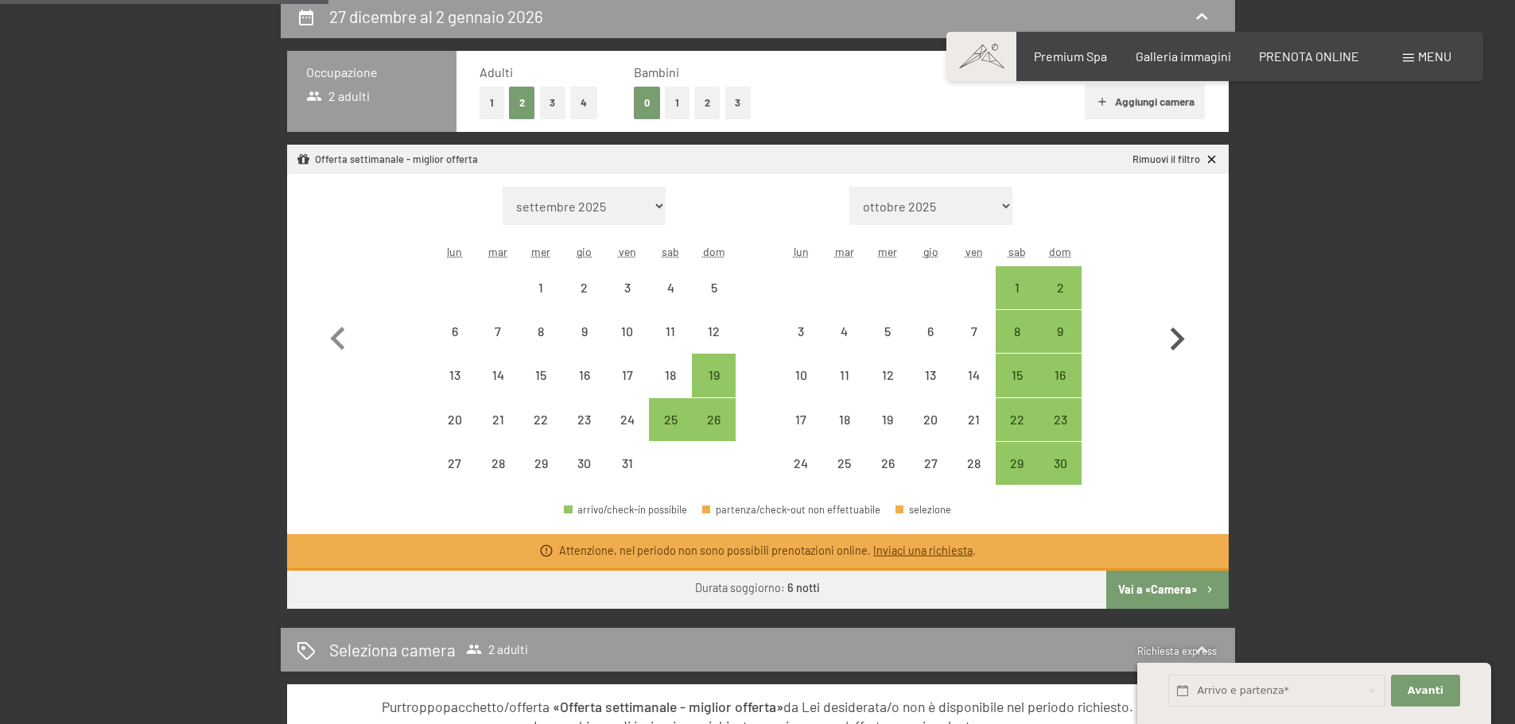
click at [1169, 332] on icon "button" at bounding box center [1177, 339] width 46 height 46
select select "[DATE]"
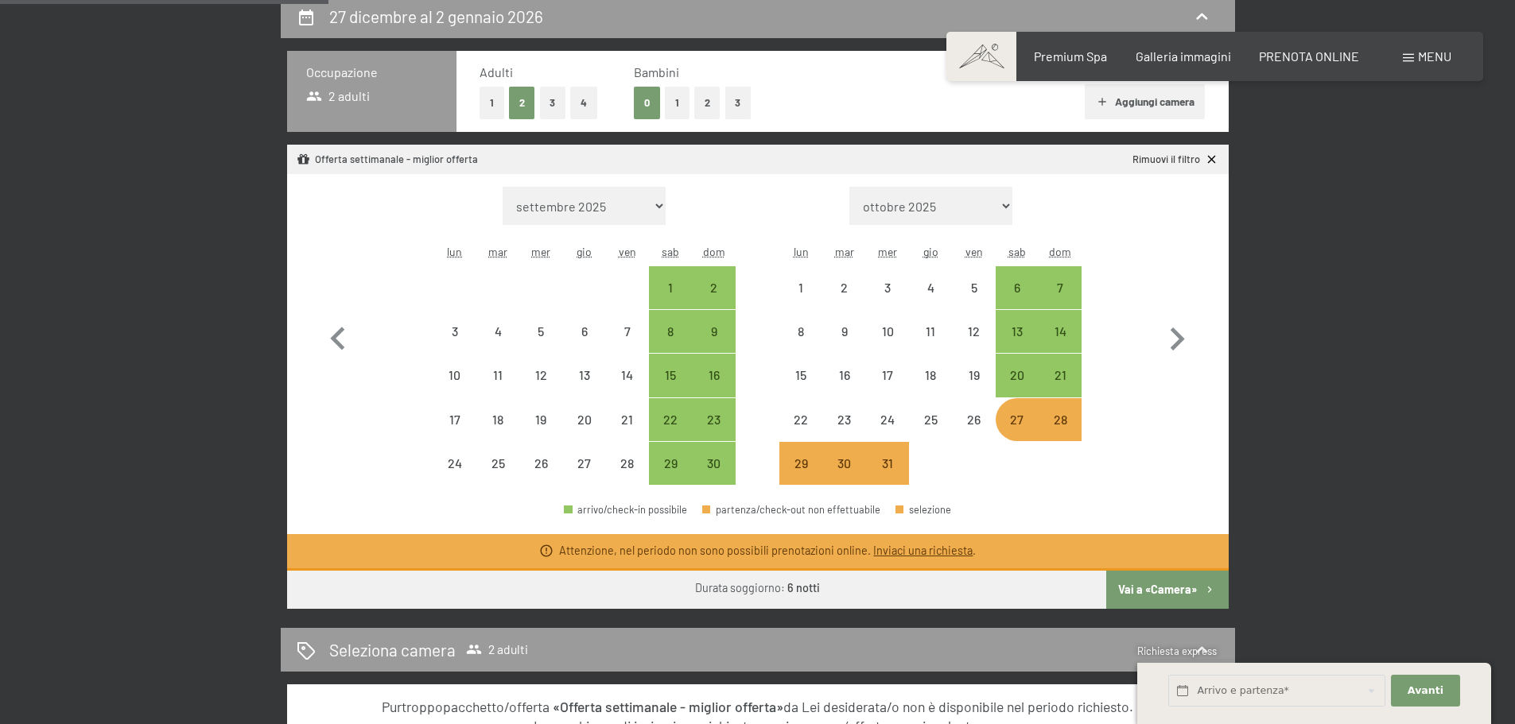
click at [1008, 421] on div "27" at bounding box center [1017, 433] width 40 height 40
select select "[DATE]"
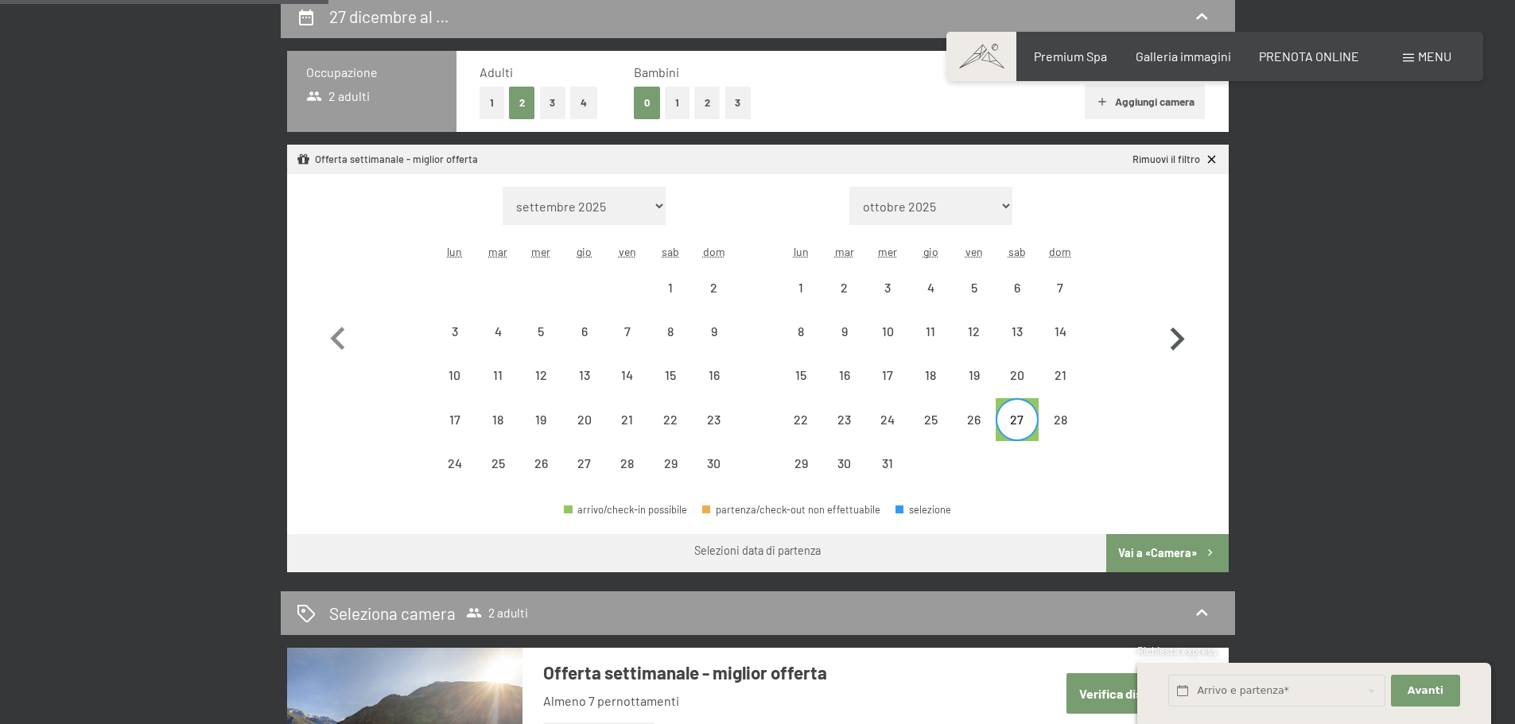
click at [1176, 341] on icon "button" at bounding box center [1177, 339] width 46 height 46
select select "[DATE]"
click at [1026, 281] on div "3" at bounding box center [1017, 301] width 40 height 40
select select "[DATE]"
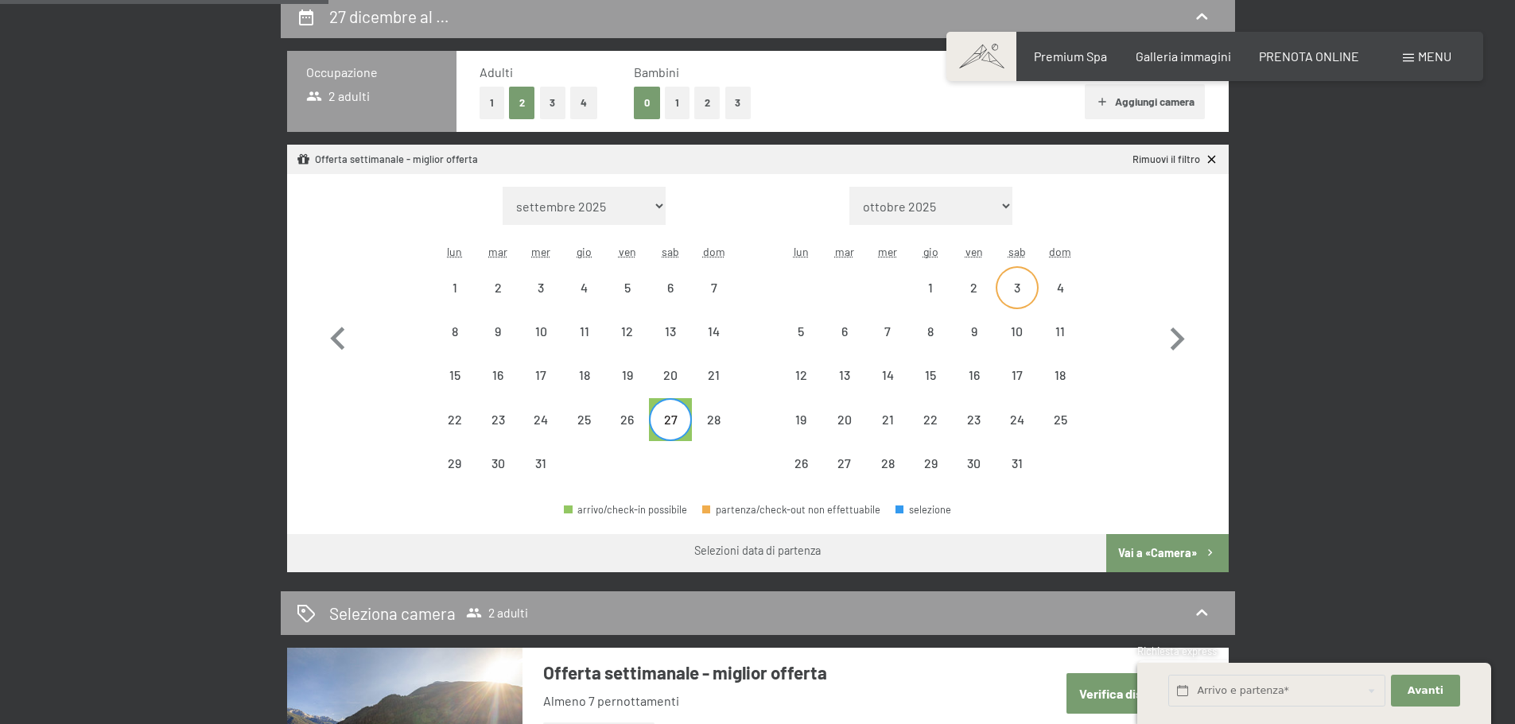
select select "[DATE]"
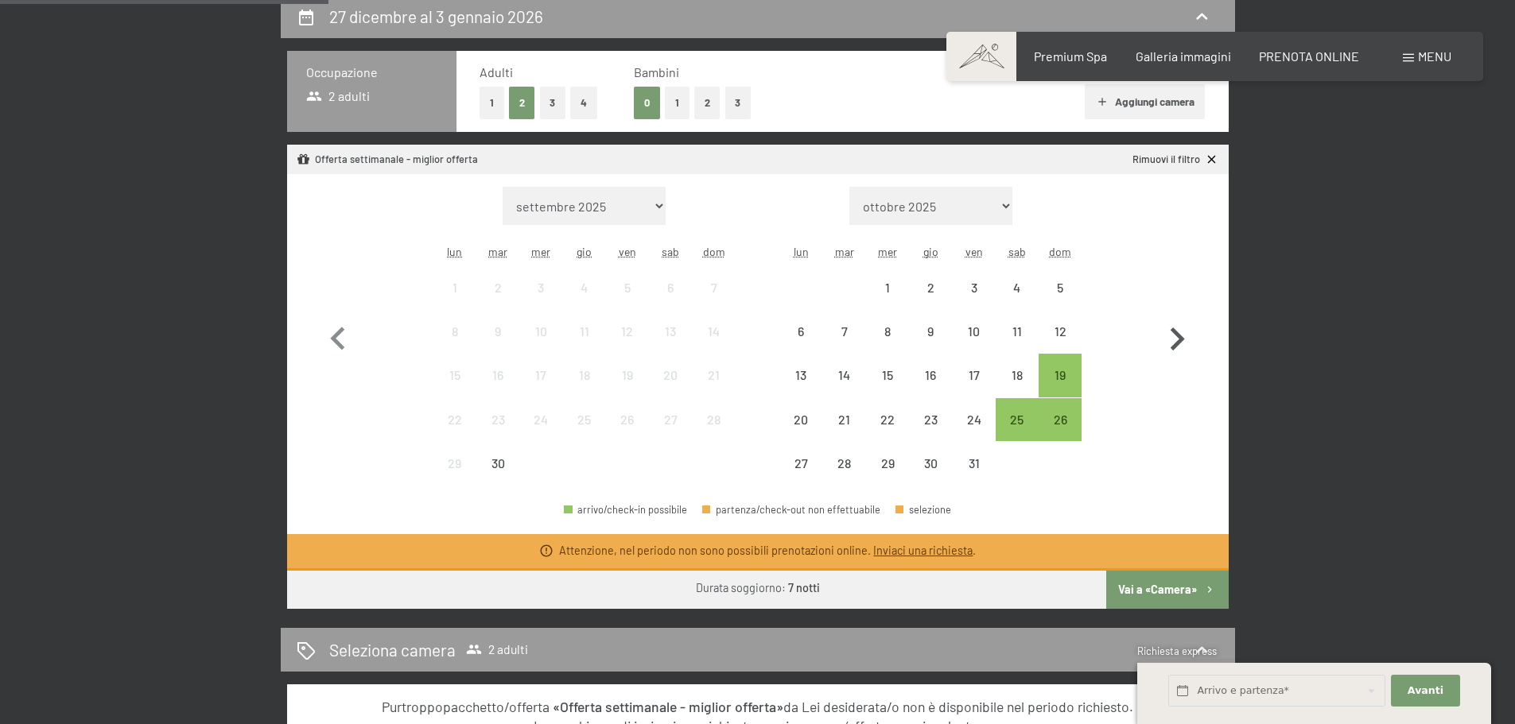
click at [1183, 335] on icon "button" at bounding box center [1177, 339] width 46 height 46
select select "[DATE]"
